Goal: Transaction & Acquisition: Download file/media

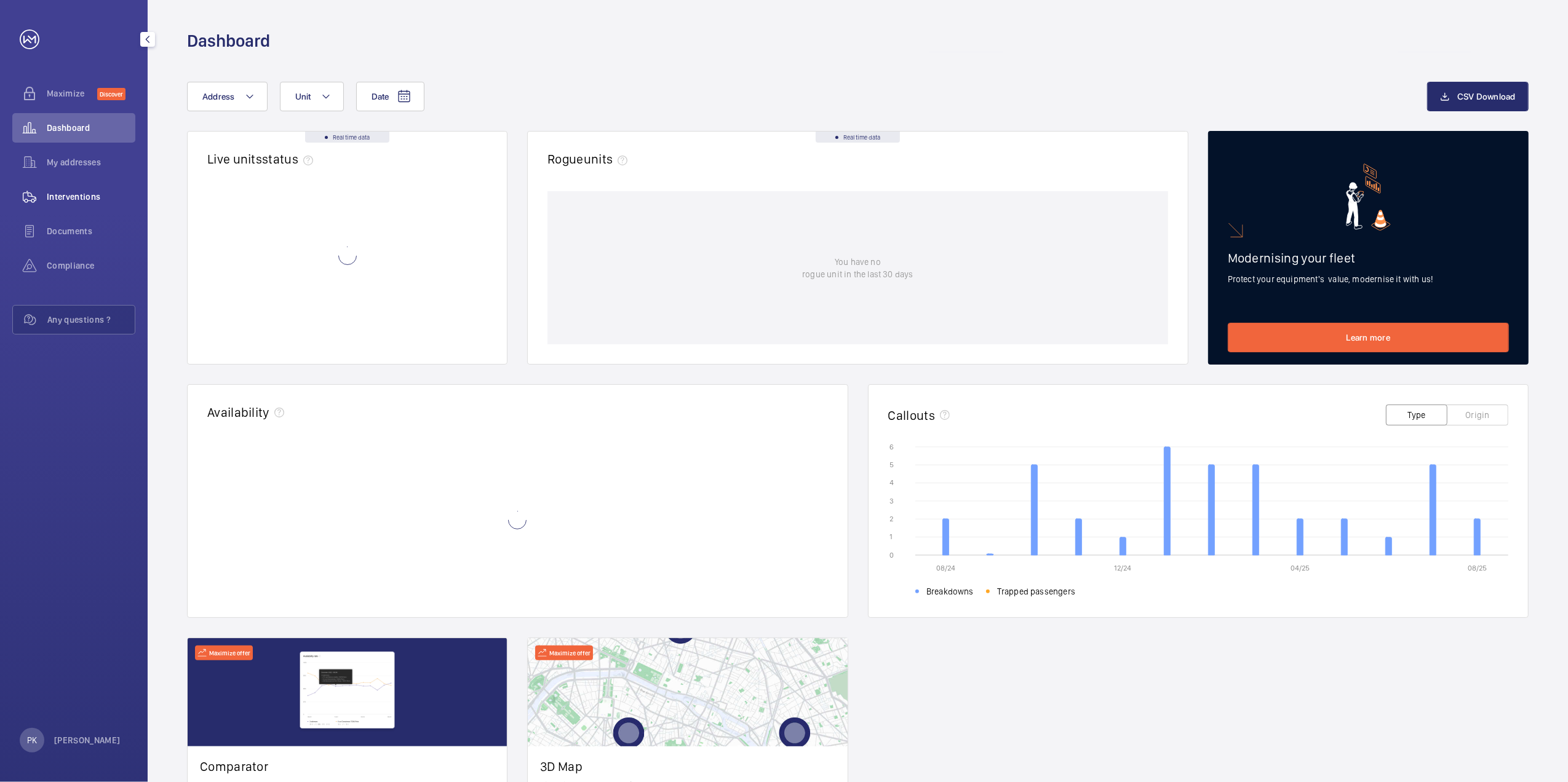
click at [63, 192] on span "Interventions" at bounding box center [91, 197] width 89 height 12
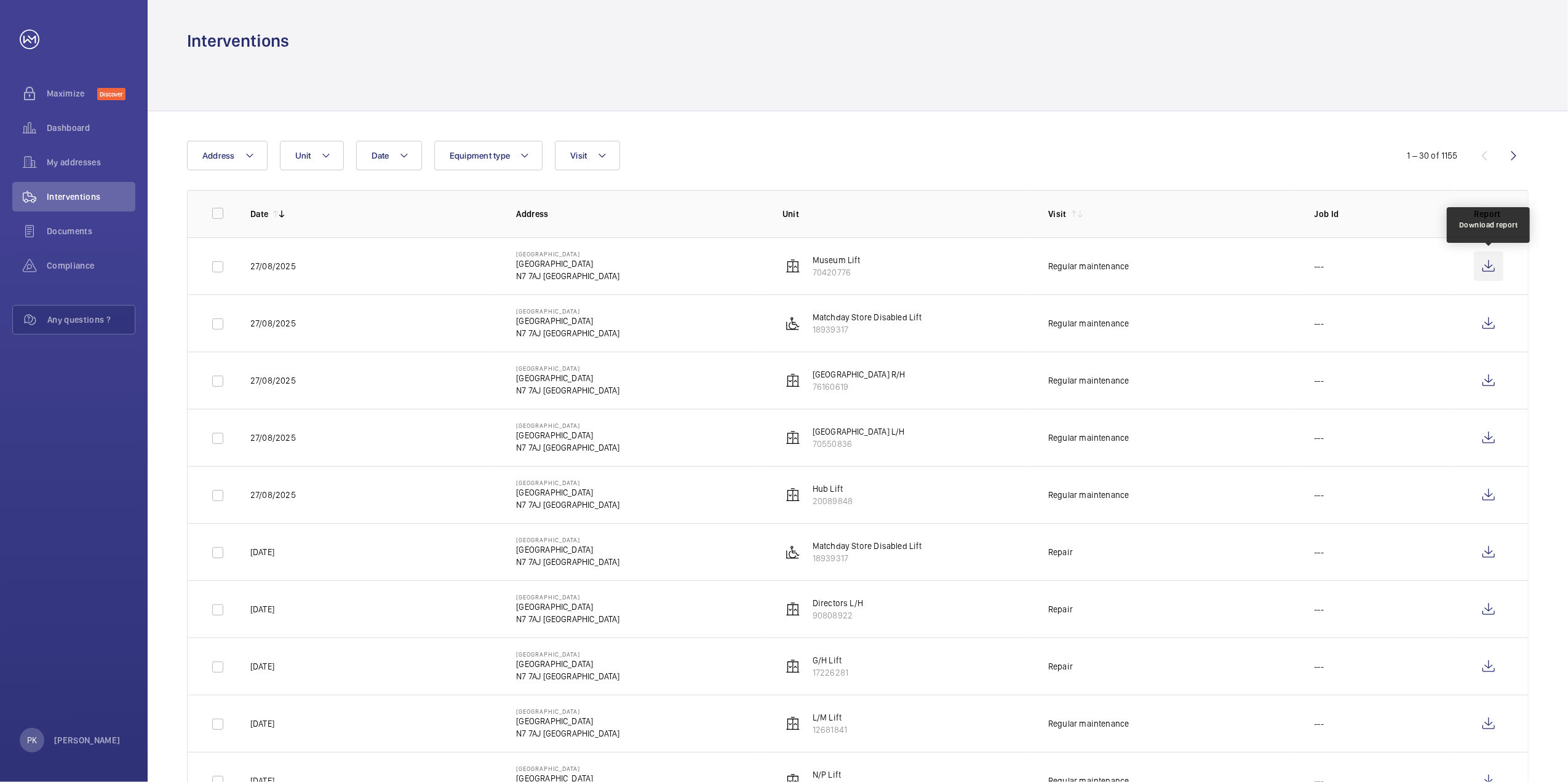
click at [1485, 266] on wm-front-icon-button at bounding box center [1488, 266] width 30 height 30
click at [1484, 323] on wm-front-icon-button at bounding box center [1488, 323] width 30 height 30
click at [1488, 380] on wm-front-icon-button at bounding box center [1488, 380] width 30 height 30
click at [1485, 440] on wm-front-icon-button at bounding box center [1488, 438] width 30 height 30
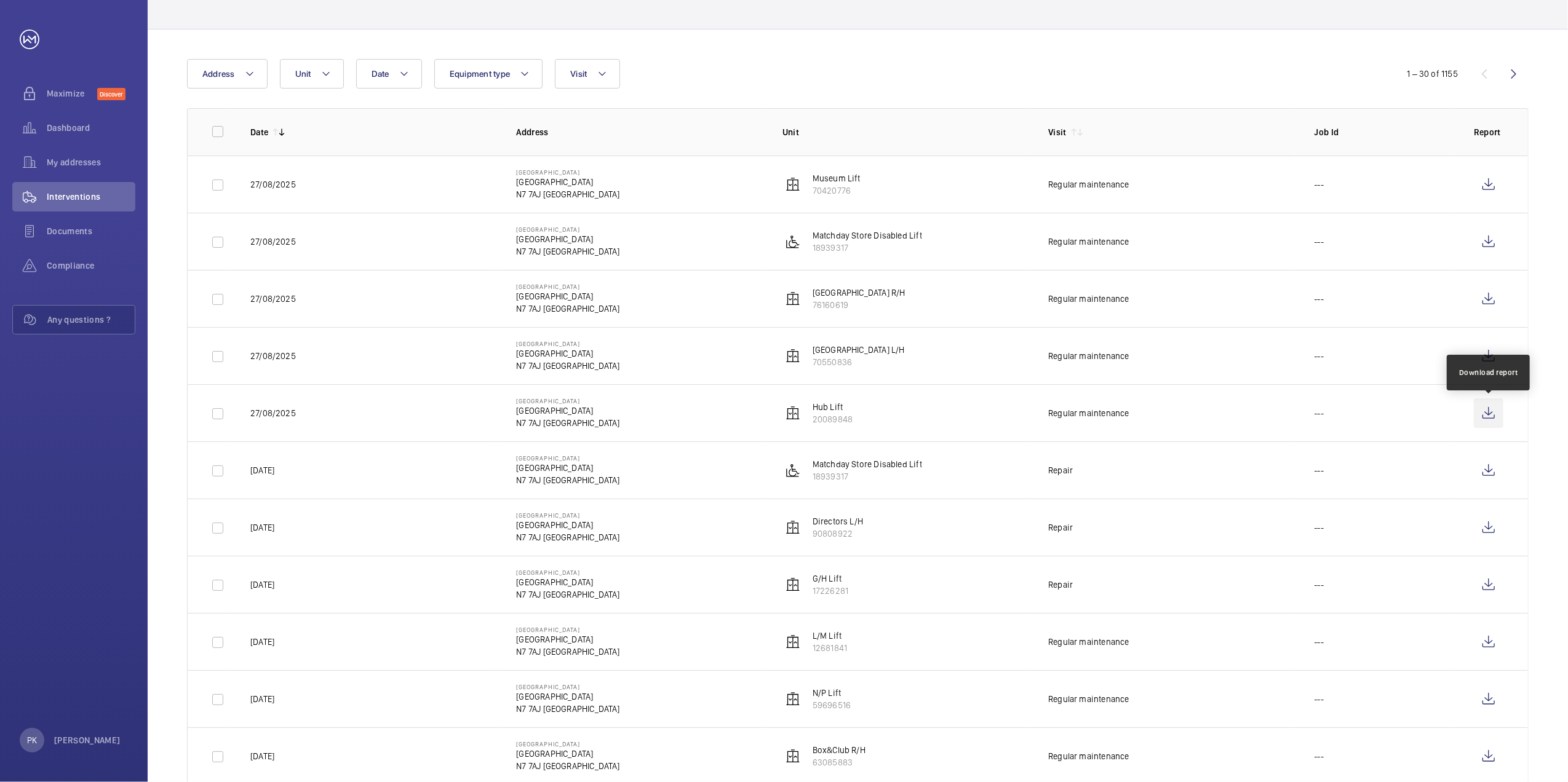
click at [1487, 410] on wm-front-icon-button at bounding box center [1488, 413] width 30 height 30
